Goal: Information Seeking & Learning: Learn about a topic

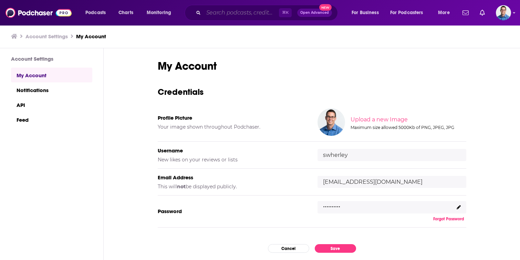
click at [217, 16] on input "Search podcasts, credits, & more..." at bounding box center [241, 12] width 75 height 11
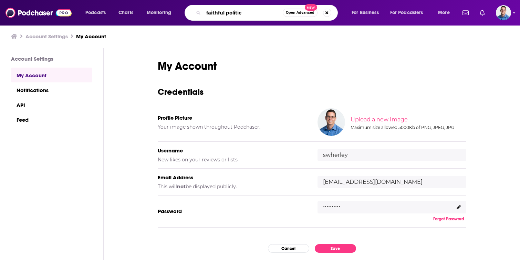
type input "faithful politics"
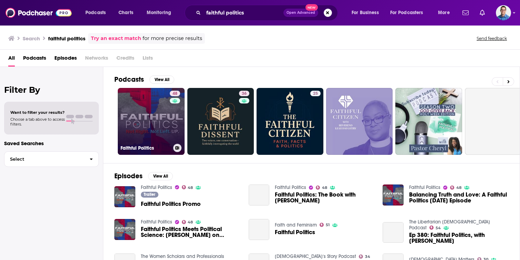
click at [155, 114] on link "48 Faithful Politics" at bounding box center [151, 121] width 67 height 67
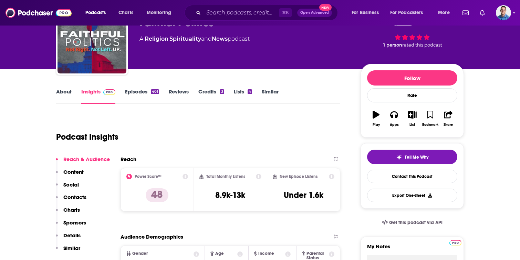
scroll to position [44, 0]
